Goal: Information Seeking & Learning: Learn about a topic

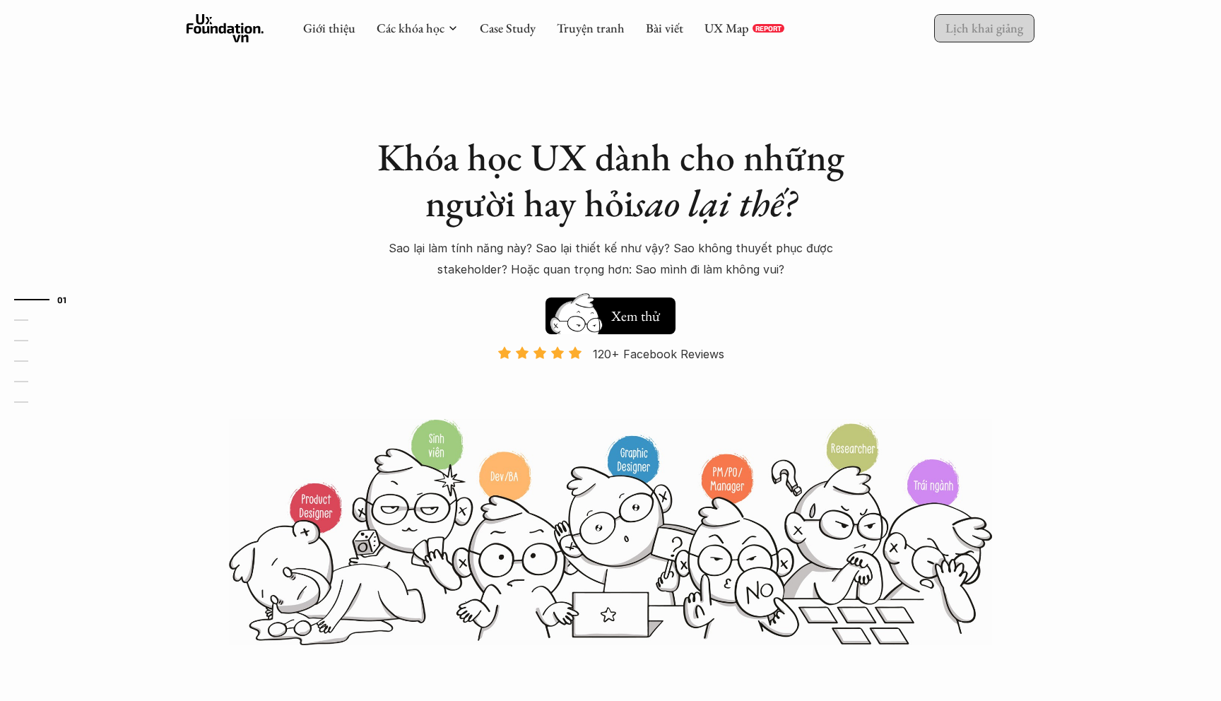
click at [990, 28] on p "Lịch khai giảng" at bounding box center [984, 28] width 78 height 16
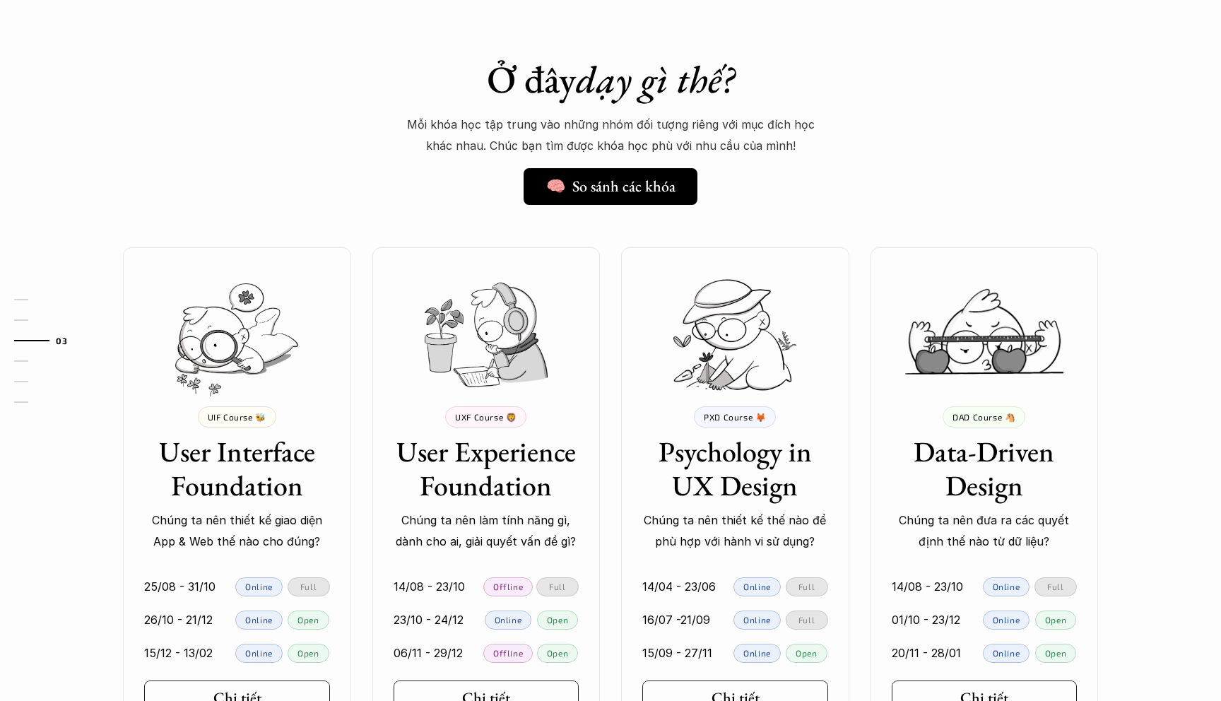
scroll to position [1174, 0]
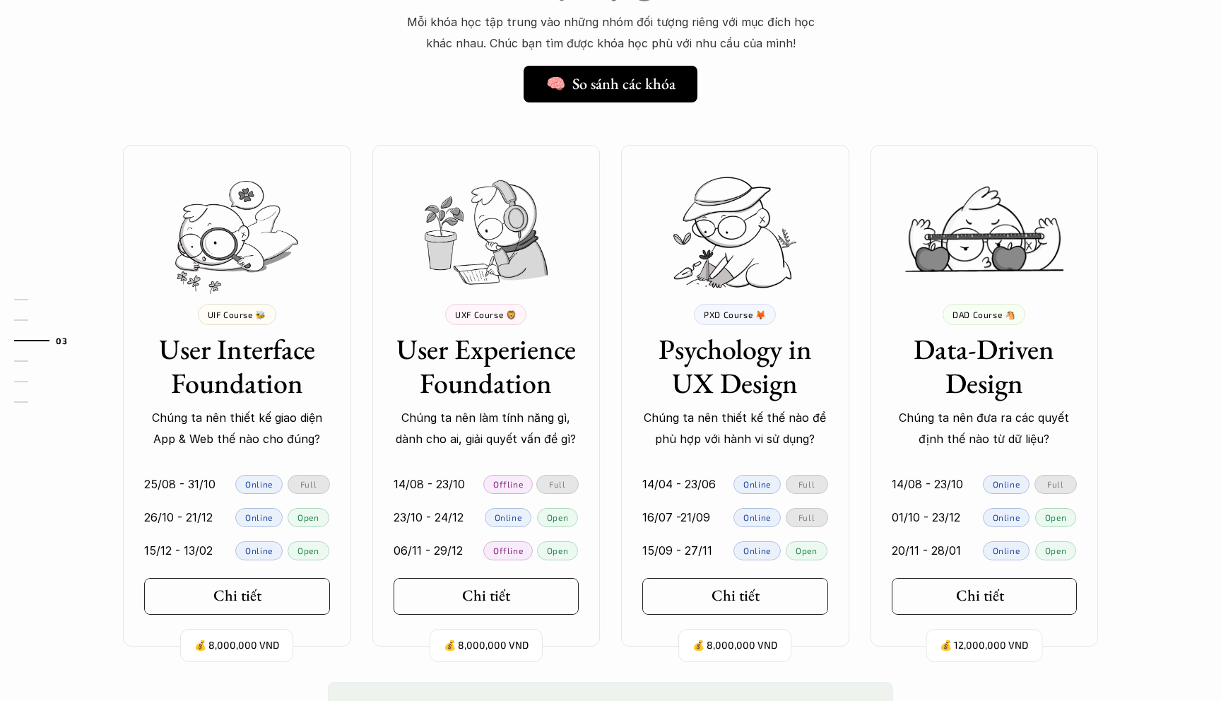
click at [992, 593] on h5 "Chi tiết" at bounding box center [980, 595] width 48 height 18
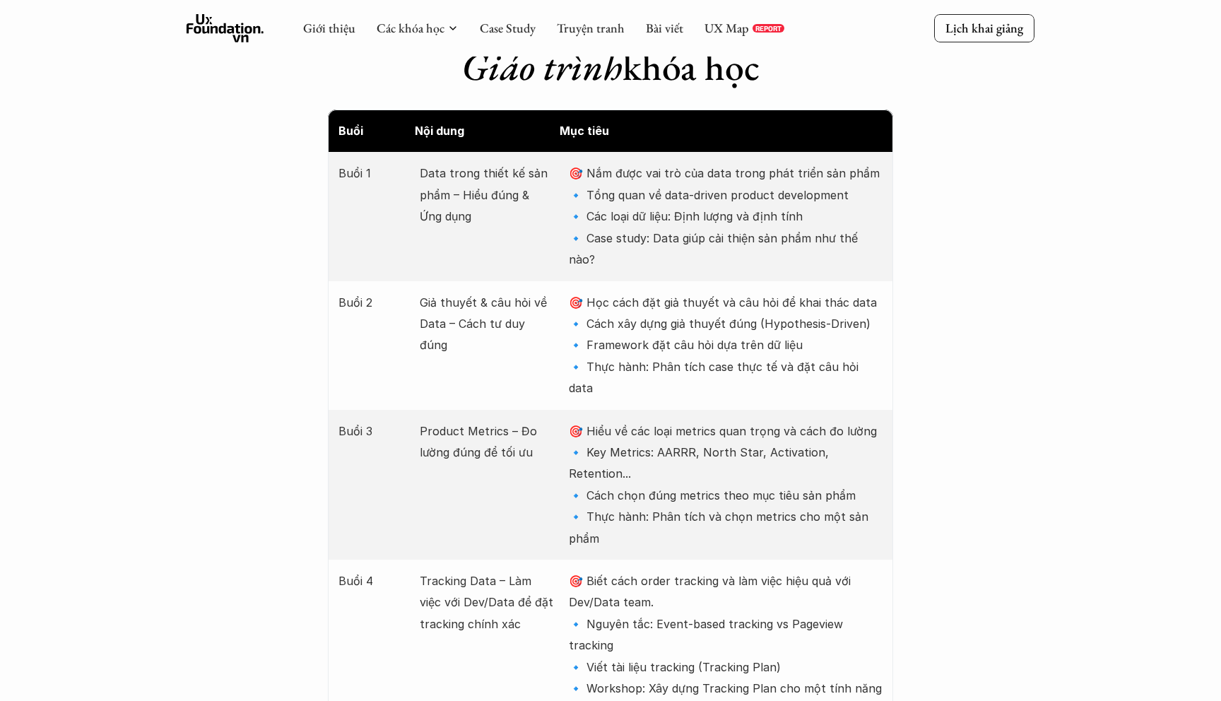
scroll to position [1770, 0]
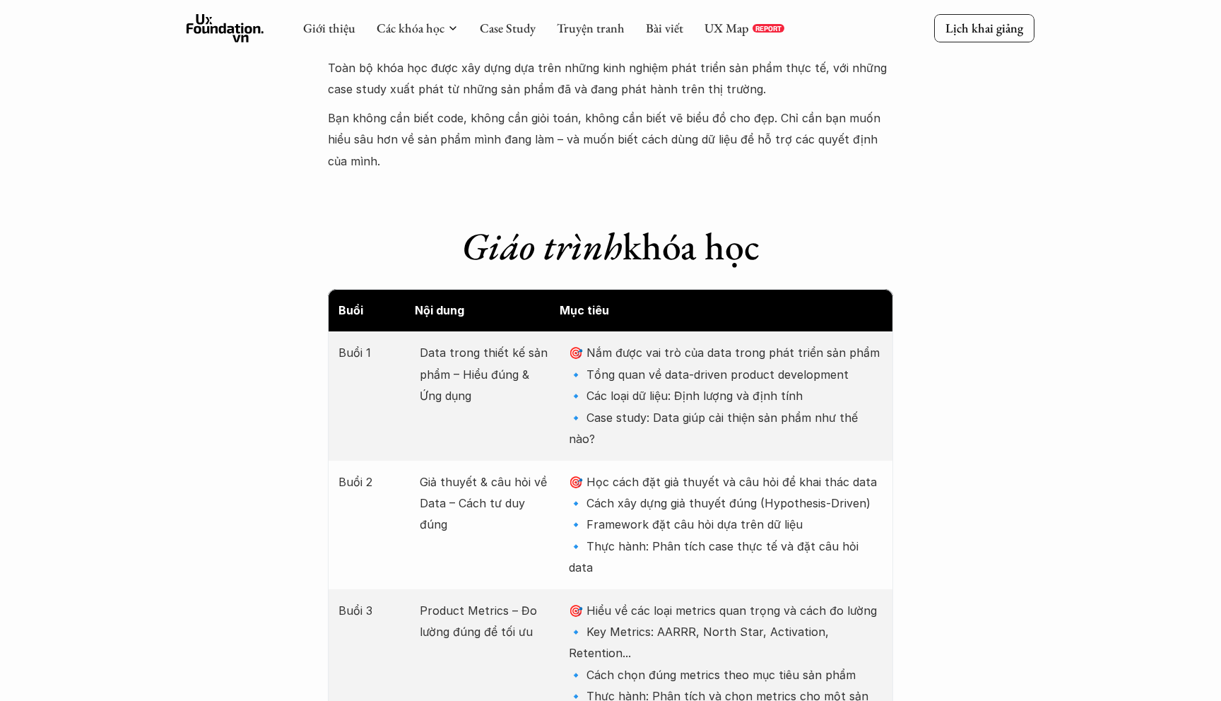
scroll to position [1528, 0]
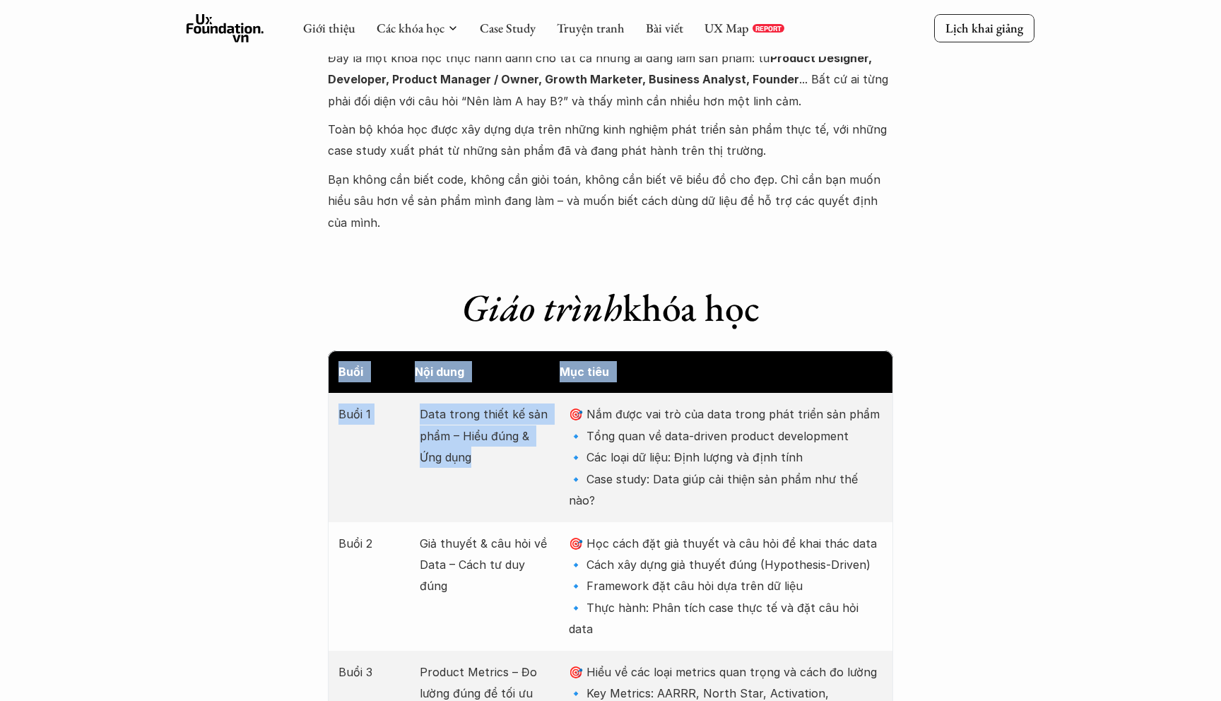
drag, startPoint x: 340, startPoint y: 352, endPoint x: 521, endPoint y: 451, distance: 206.5
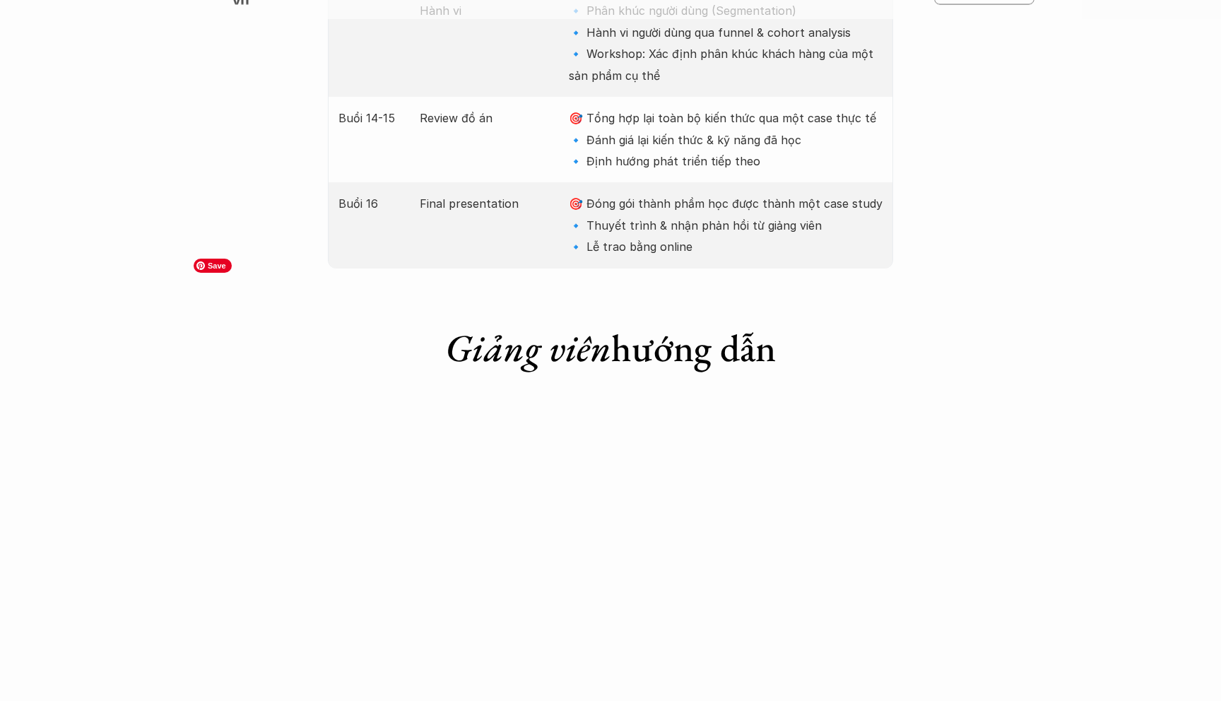
scroll to position [3481, 0]
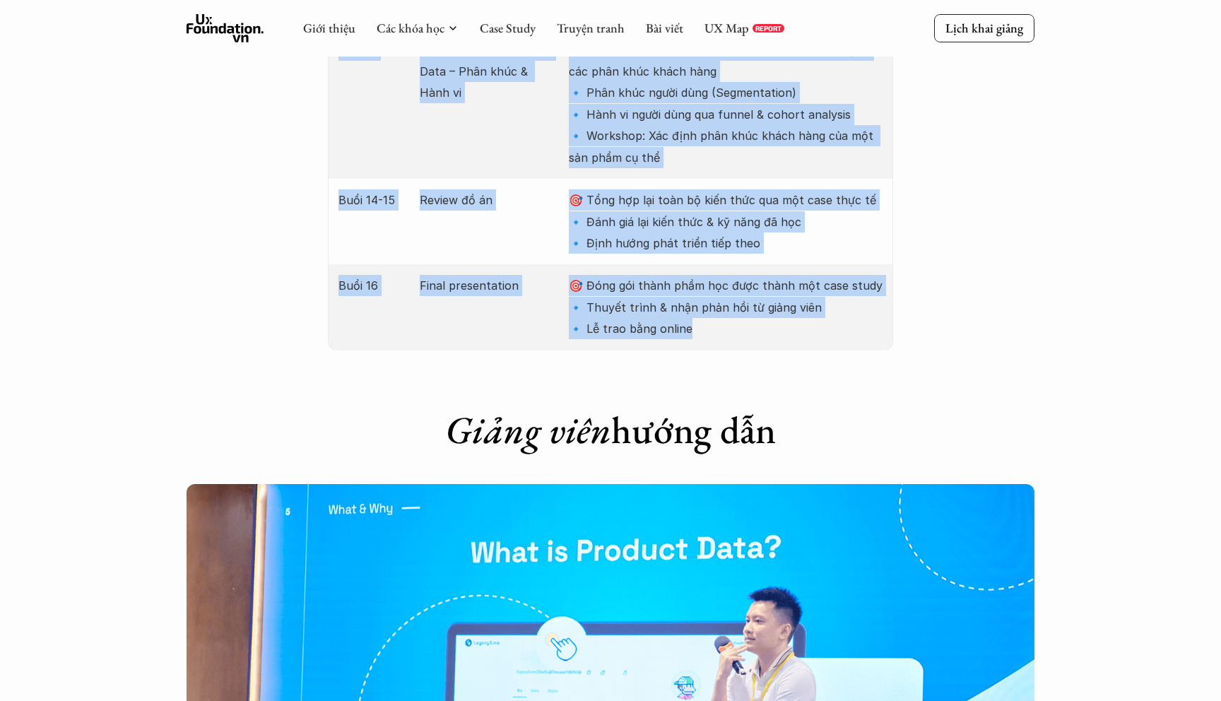
click at [718, 275] on p "🎯 Đóng gói thành phầm học được thành một case study 🔹 Thuyết trình & nhận phản …" at bounding box center [726, 307] width 314 height 64
copy div "Lore Ips dolo Sit amet Cons 3 Adip elits doeiu te inc utla – Etdo magn & Ali en…"
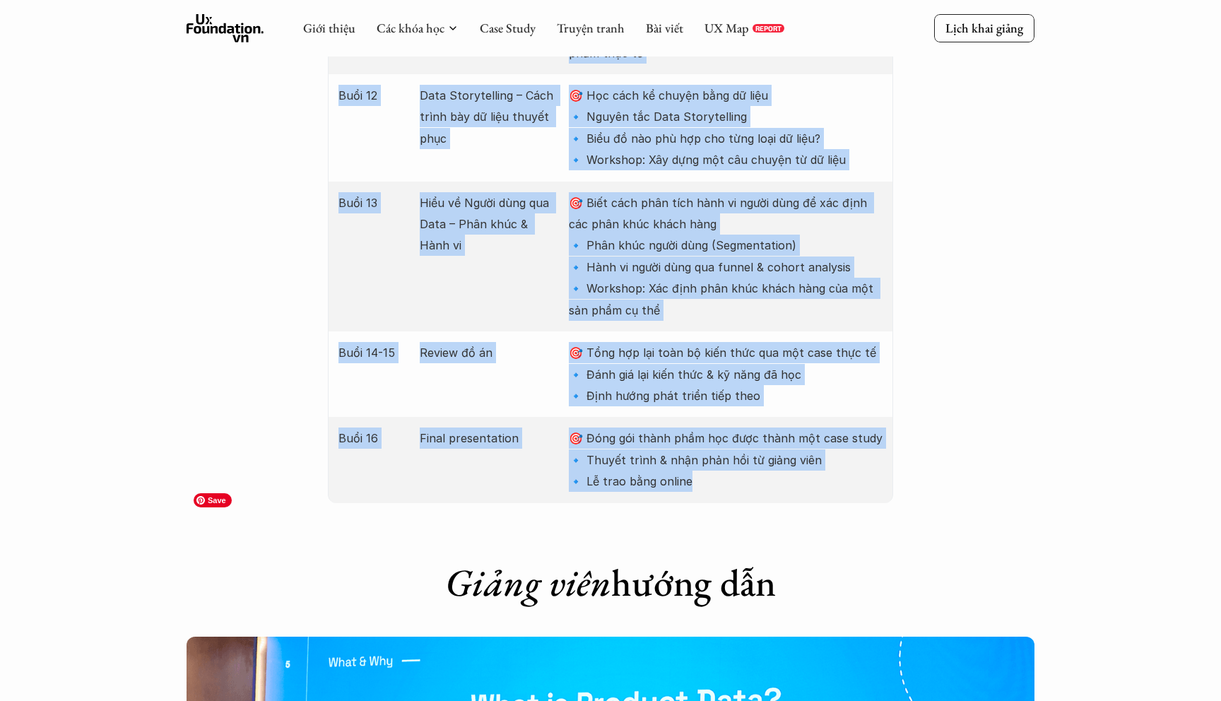
scroll to position [3240, 0]
